Goal: Task Accomplishment & Management: Manage account settings

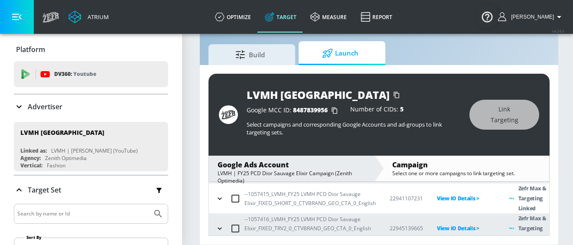
scroll to position [178, 0]
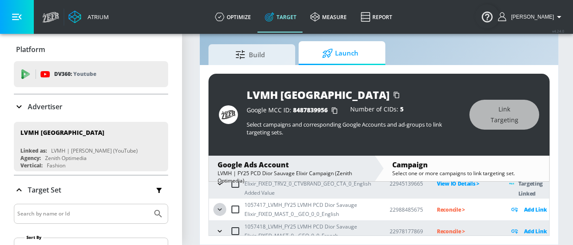
click at [215, 205] on icon "button" at bounding box center [219, 209] width 9 height 9
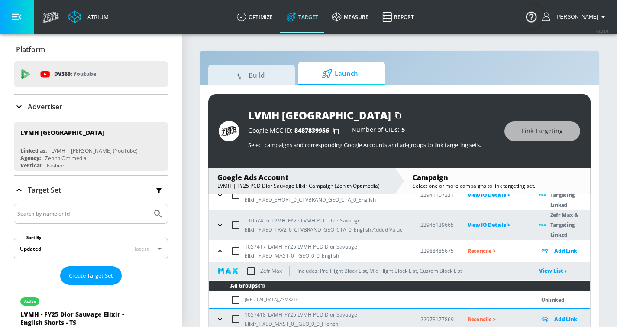
scroll to position [149, 0]
click at [256, 251] on input "checkbox" at bounding box center [251, 271] width 18 height 18
checkbox input "true"
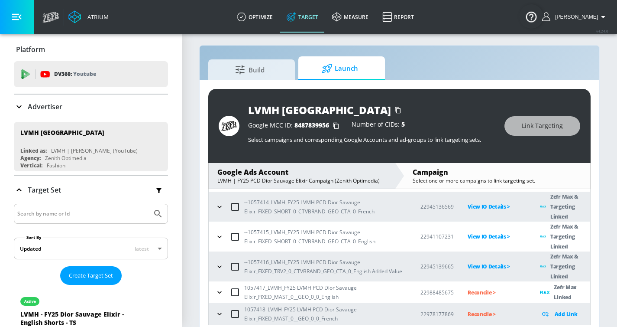
scroll to position [13, 0]
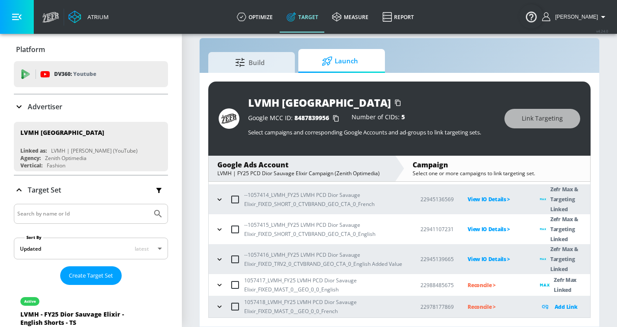
click at [216, 251] on icon "button" at bounding box center [219, 306] width 9 height 9
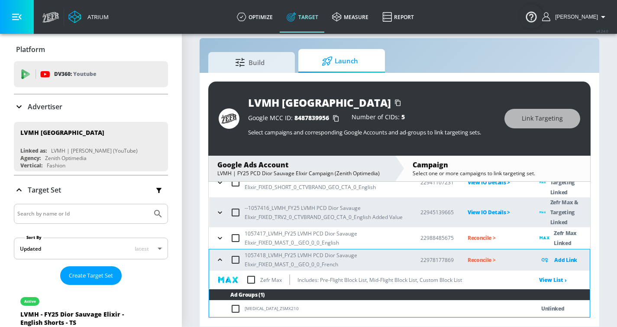
click at [251, 251] on input "checkbox" at bounding box center [251, 279] width 18 height 18
checkbox input "true"
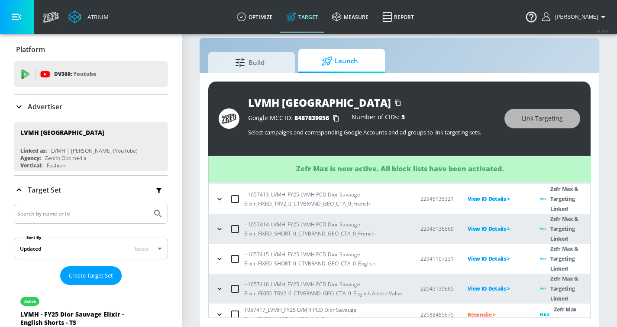
scroll to position [102, 0]
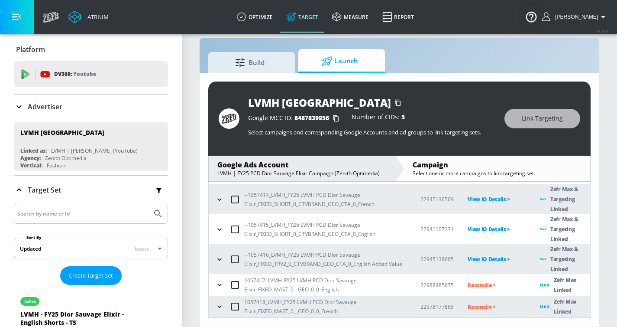
click at [480, 251] on p "Reconcile >" at bounding box center [497, 285] width 58 height 10
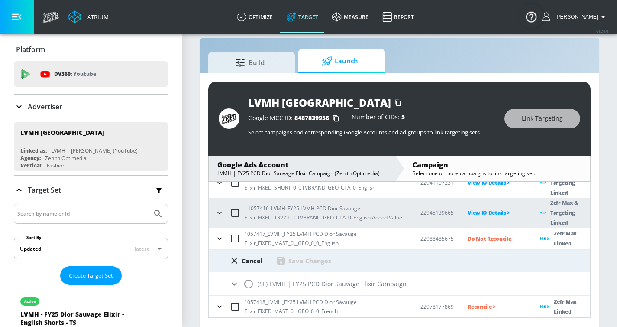
click at [246, 251] on input "radio" at bounding box center [249, 284] width 18 height 18
radio input "true"
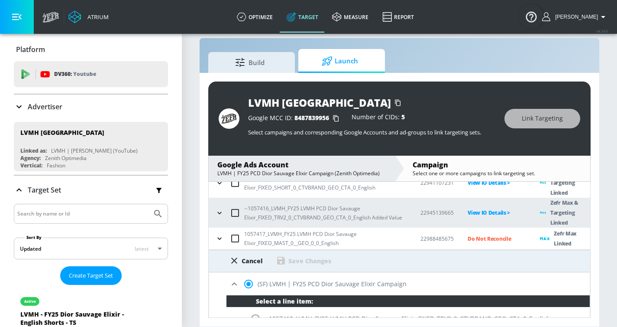
scroll to position [321, 0]
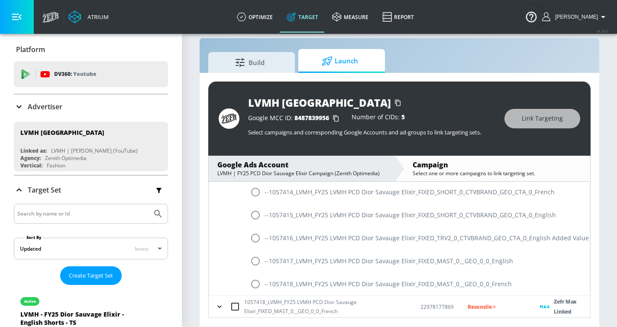
click at [257, 251] on input "radio" at bounding box center [255, 261] width 18 height 18
radio input "true"
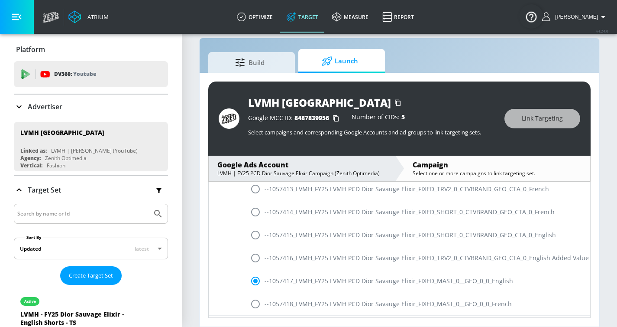
scroll to position [223, 0]
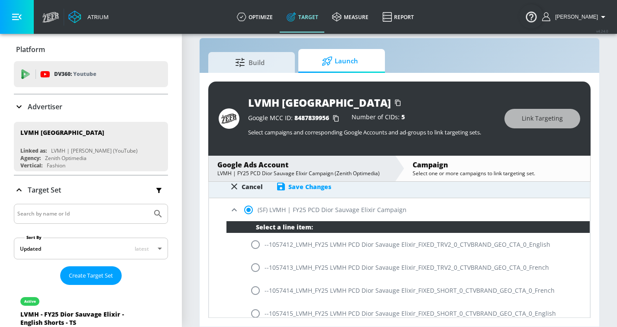
click at [317, 187] on div "Save Changes" at bounding box center [309, 186] width 43 height 8
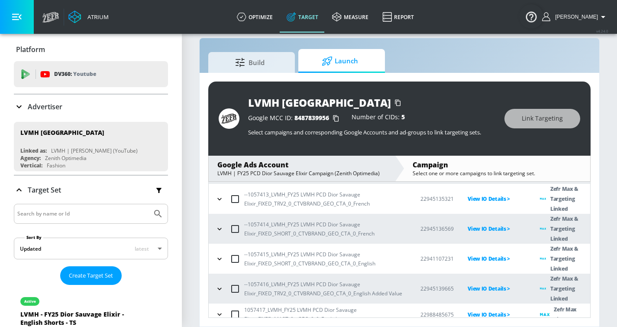
scroll to position [102, 0]
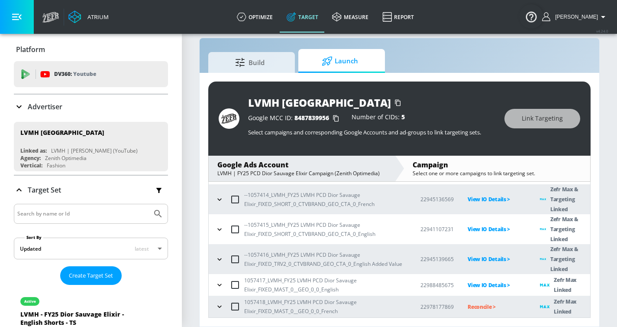
click at [486, 251] on p "Reconcile >" at bounding box center [497, 306] width 58 height 10
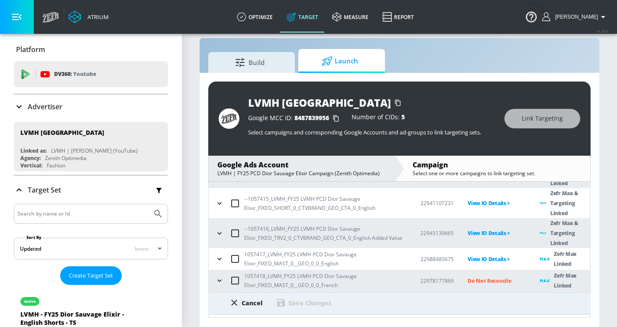
scroll to position [149, 0]
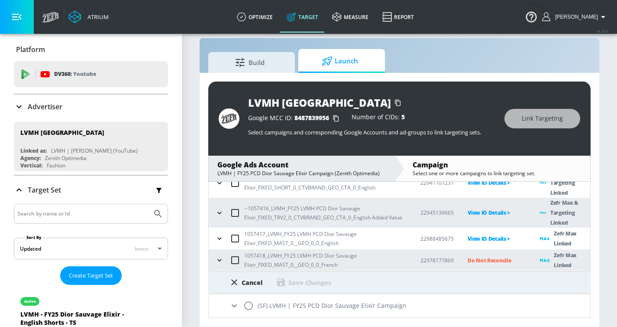
click at [244, 251] on input "radio" at bounding box center [249, 305] width 18 height 18
radio input "true"
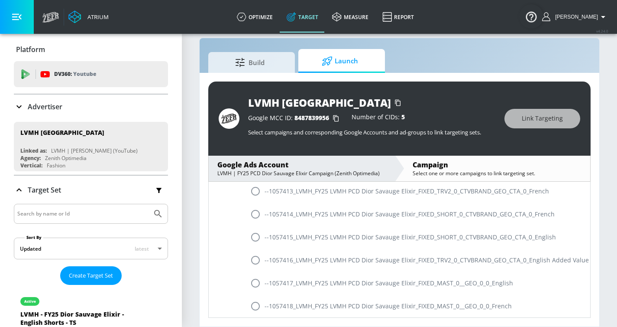
scroll to position [321, 0]
click at [258, 251] on input "radio" at bounding box center [255, 305] width 18 height 18
radio input "true"
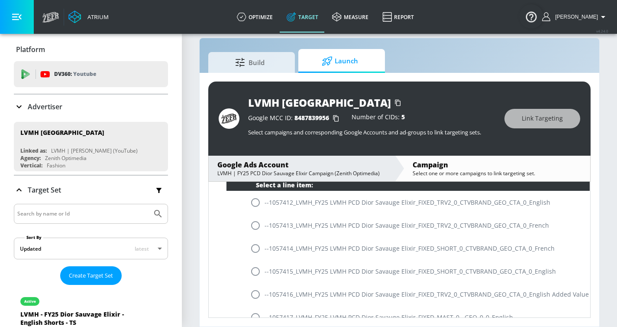
scroll to position [158, 0]
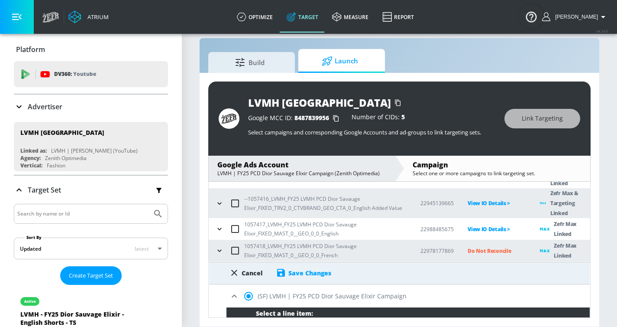
click at [316, 251] on div "Save Changes" at bounding box center [309, 273] width 43 height 8
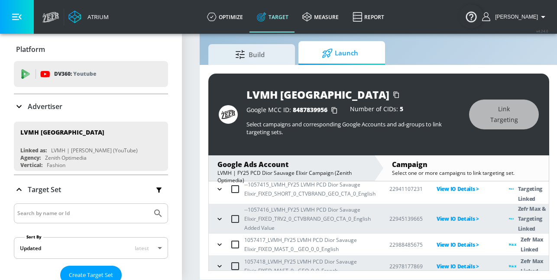
scroll to position [27, 0]
